Goal: Book appointment/travel/reservation

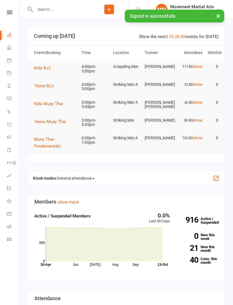
click at [50, 86] on span "Teens BJJ" at bounding box center [44, 85] width 20 height 5
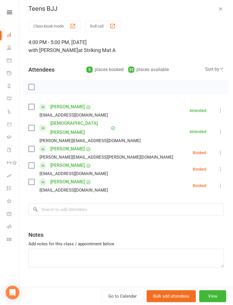
scroll to position [3, 0]
click at [216, 72] on div "Sort by" at bounding box center [214, 69] width 19 height 7
click at [195, 91] on link "First name" at bounding box center [195, 92] width 56 height 11
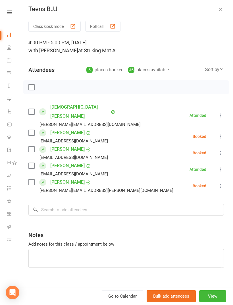
click at [33, 109] on label at bounding box center [31, 112] width 6 height 6
click at [30, 130] on label at bounding box center [31, 133] width 6 height 6
click at [66, 204] on input "search" at bounding box center [126, 210] width 196 height 12
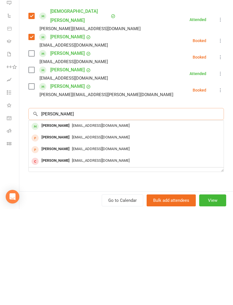
type input "[PERSON_NAME]"
click at [50, 217] on div "[PERSON_NAME]" at bounding box center [55, 221] width 33 height 8
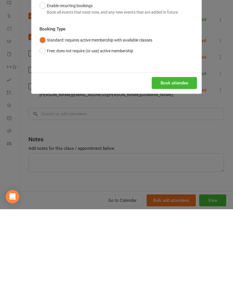
scroll to position [96, 0]
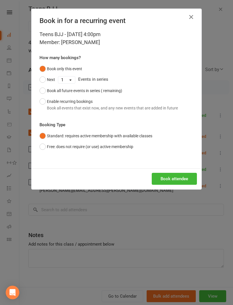
click at [172, 179] on button "Book attendee" at bounding box center [174, 179] width 45 height 12
click at [178, 165] on div "Teens BJJ - [DATE] 4:00pm Member: [PERSON_NAME] How many bookings? Book only th…" at bounding box center [117, 99] width 170 height 138
click at [175, 176] on button "Book attendee" at bounding box center [174, 179] width 45 height 12
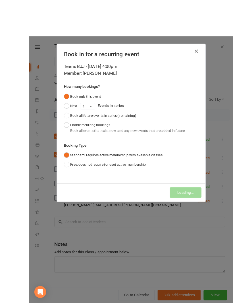
scroll to position [31, 0]
